Goal: Task Accomplishment & Management: Complete application form

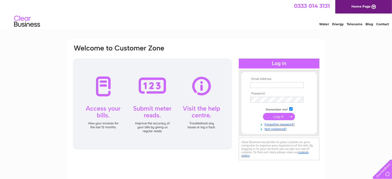
click at [262, 83] on input "text" at bounding box center [278, 85] width 54 height 6
type input "purchaseledger@wadworth.co.uk"
click at [280, 129] on link "Not registered?" at bounding box center [280, 128] width 59 height 5
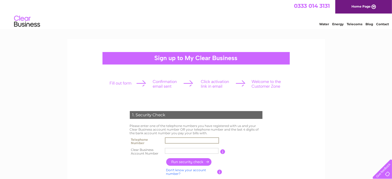
click at [177, 139] on input "text" at bounding box center [192, 140] width 54 height 6
type input "01380723361"
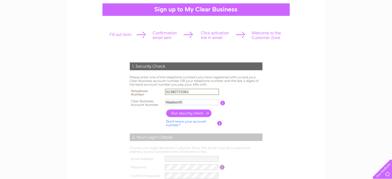
scroll to position [52, 0]
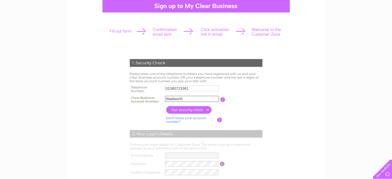
drag, startPoint x: 187, startPoint y: 98, endPoint x: 155, endPoint y: 103, distance: 32.3
click at [156, 102] on tr "Clear Business Account Number [GEOGRAPHIC_DATA] You will find your account numb…" at bounding box center [196, 100] width 135 height 10
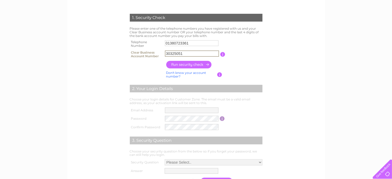
scroll to position [104, 0]
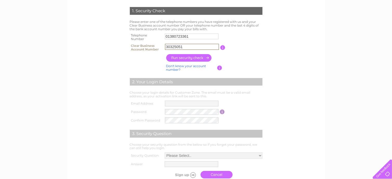
type input "30325051"
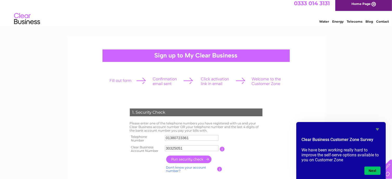
scroll to position [0, 0]
